Goal: Information Seeking & Learning: Find specific fact

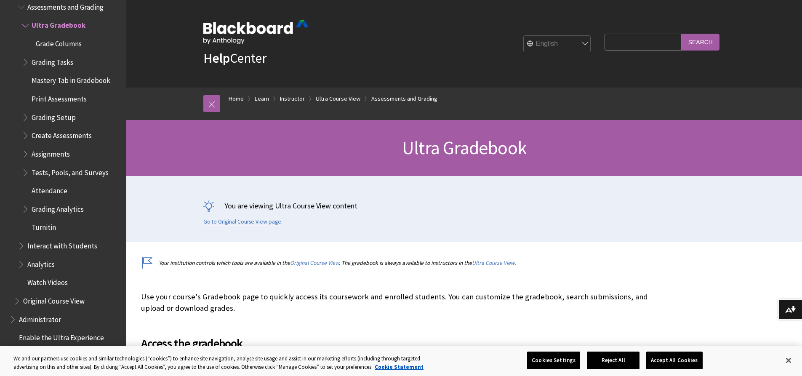
click at [611, 36] on input "Search Query" at bounding box center [642, 42] width 77 height 16
type input "ؤ"
type input "change password"
click at [681, 34] on input "Search" at bounding box center [700, 42] width 38 height 16
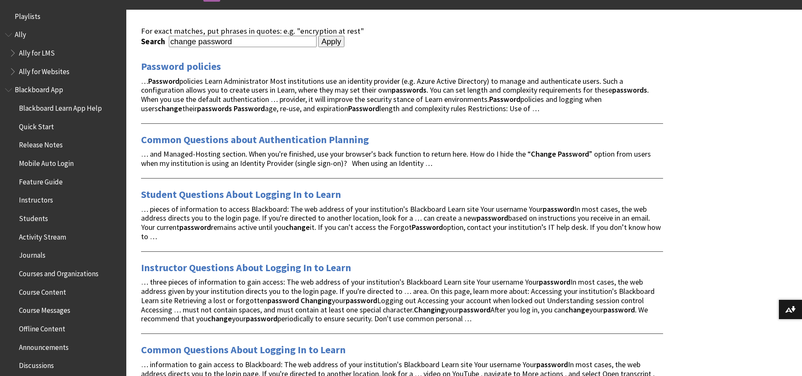
scroll to position [126, 0]
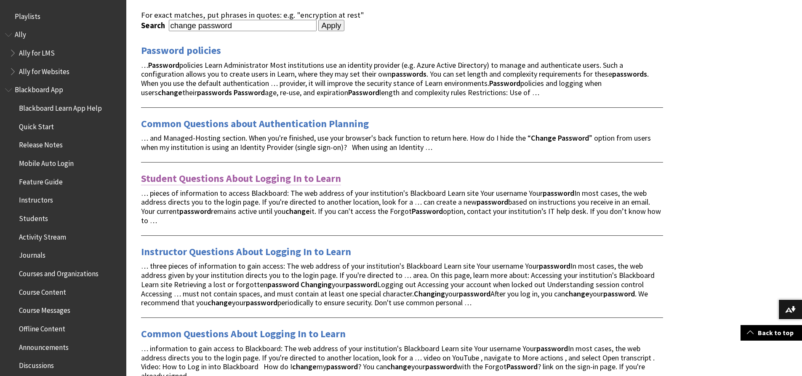
click at [217, 180] on link "Student Questions About Logging In to Learn" at bounding box center [241, 178] width 200 height 13
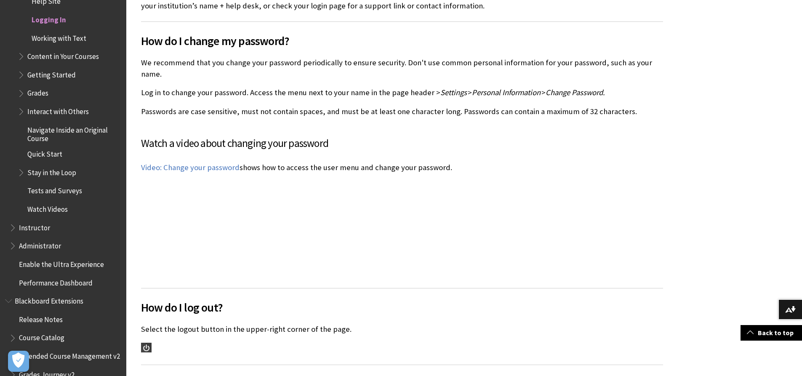
scroll to position [800, 0]
